Goal: Task Accomplishment & Management: Use online tool/utility

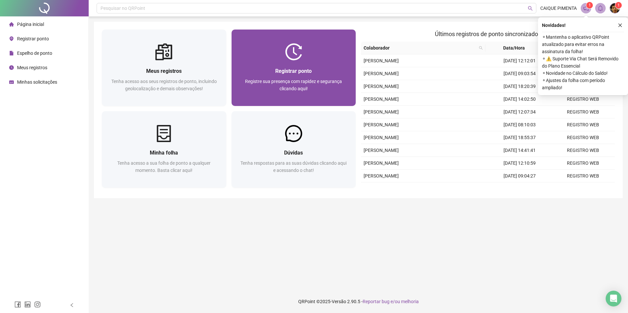
click at [318, 75] on div "Registrar ponto Registre sua presença com rapidez e segurança clicando aqui!" at bounding box center [293, 83] width 109 height 33
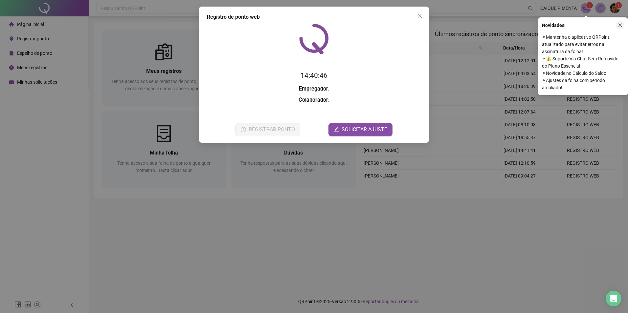
drag, startPoint x: 621, startPoint y: 23, endPoint x: 612, endPoint y: 28, distance: 9.7
click at [621, 23] on icon "close" at bounding box center [620, 25] width 5 height 5
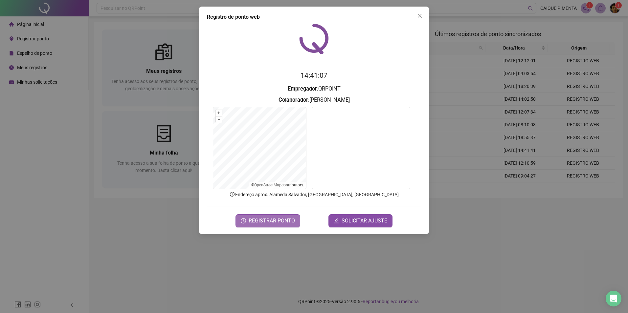
click at [284, 218] on span "REGISTRAR PONTO" at bounding box center [272, 221] width 46 height 8
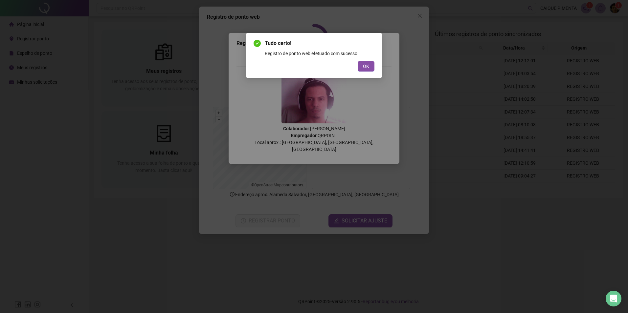
drag, startPoint x: 369, startPoint y: 69, endPoint x: 379, endPoint y: 54, distance: 18.7
click at [369, 70] on button "OK" at bounding box center [366, 66] width 17 height 11
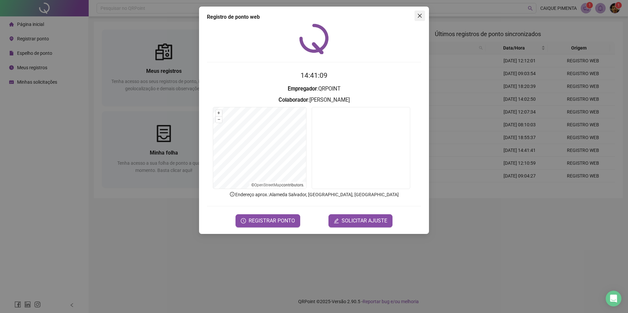
click at [423, 12] on button "Close" at bounding box center [419, 16] width 11 height 11
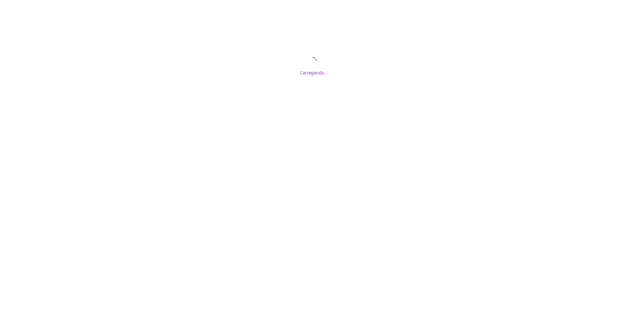
click at [452, 243] on div at bounding box center [314, 156] width 628 height 313
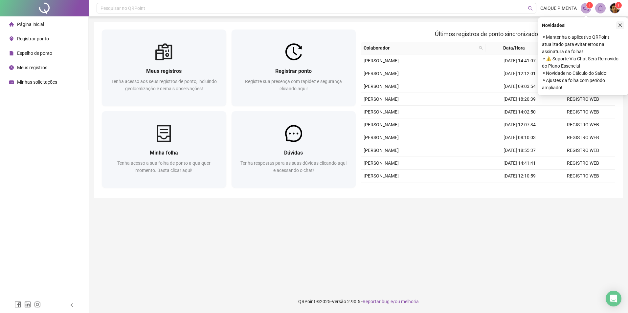
click at [618, 23] on icon "close" at bounding box center [620, 25] width 5 height 5
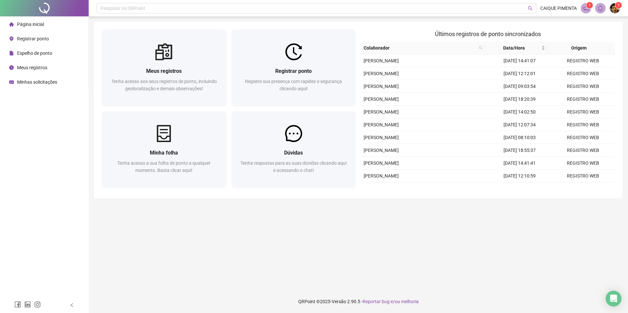
click at [459, 207] on main "Meus registros Tenha acesso aos seus registros de ponto, incluindo geolocalizaç…" at bounding box center [358, 153] width 529 height 263
